Goal: Task Accomplishment & Management: Complete application form

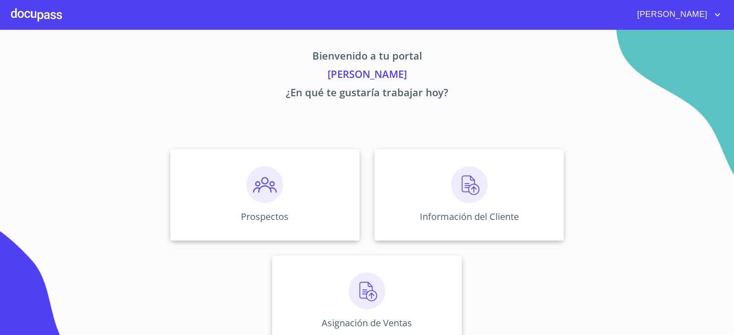
click at [464, 188] on img at bounding box center [469, 184] width 37 height 37
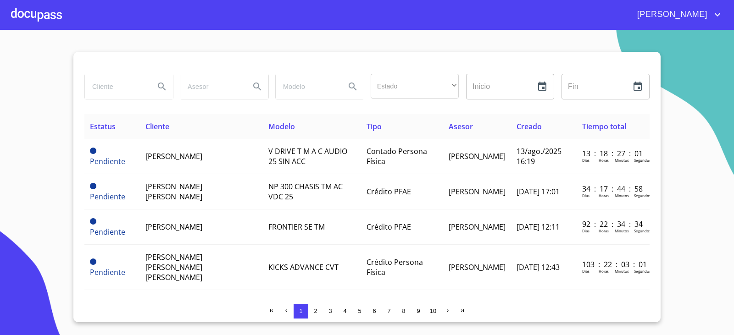
click at [109, 97] on input "search" at bounding box center [116, 86] width 62 height 25
type input "operadora [PERSON_NAME]"
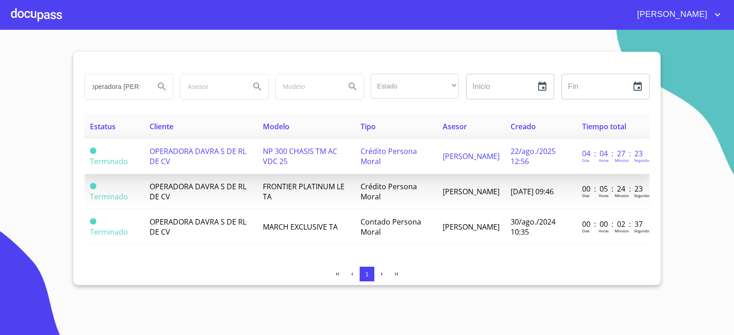
click at [505, 154] on td "22/ago./2025 12:56" at bounding box center [541, 156] width 72 height 35
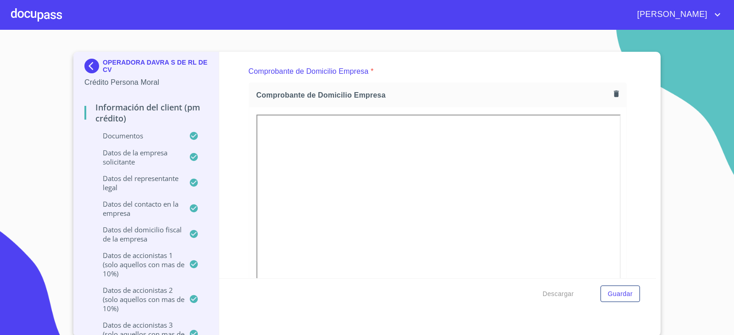
click at [614, 94] on icon "button" at bounding box center [616, 94] width 5 height 6
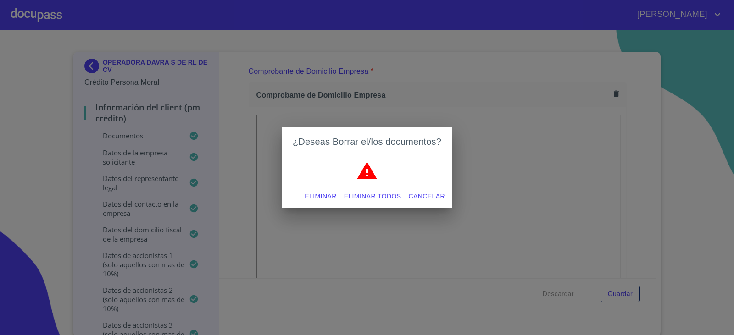
click at [389, 197] on span "Eliminar todos" at bounding box center [372, 196] width 57 height 11
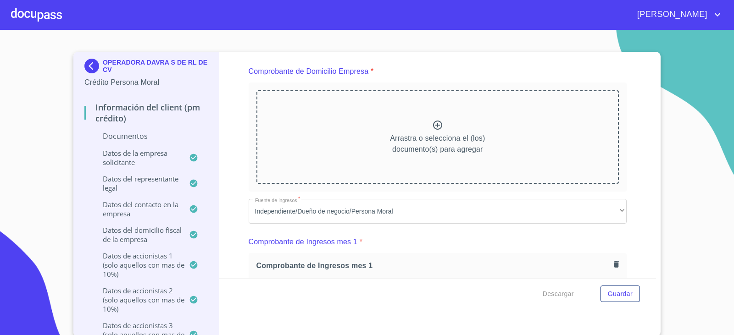
click at [433, 122] on icon at bounding box center [437, 125] width 9 height 9
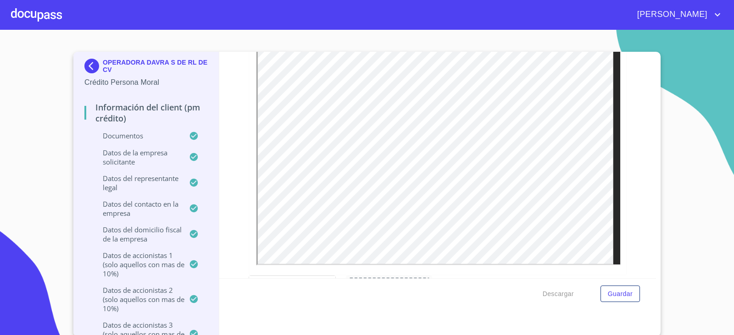
scroll to position [2339, 0]
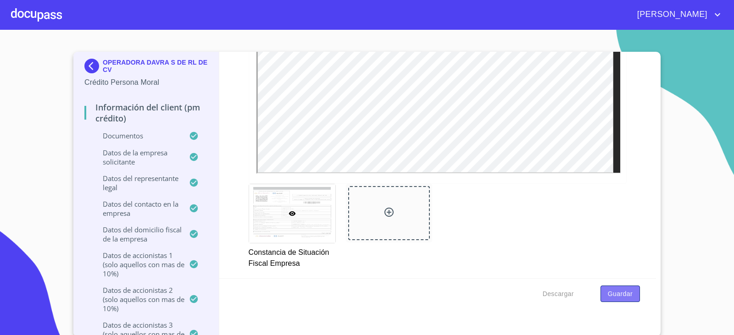
click at [614, 289] on span "Guardar" at bounding box center [620, 293] width 25 height 11
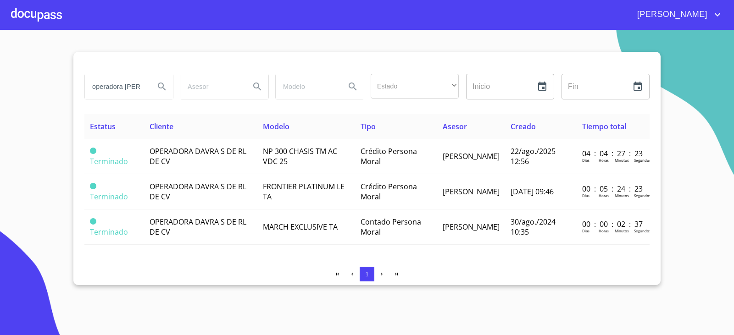
click at [20, 14] on div at bounding box center [36, 14] width 51 height 29
